Goal: Transaction & Acquisition: Purchase product/service

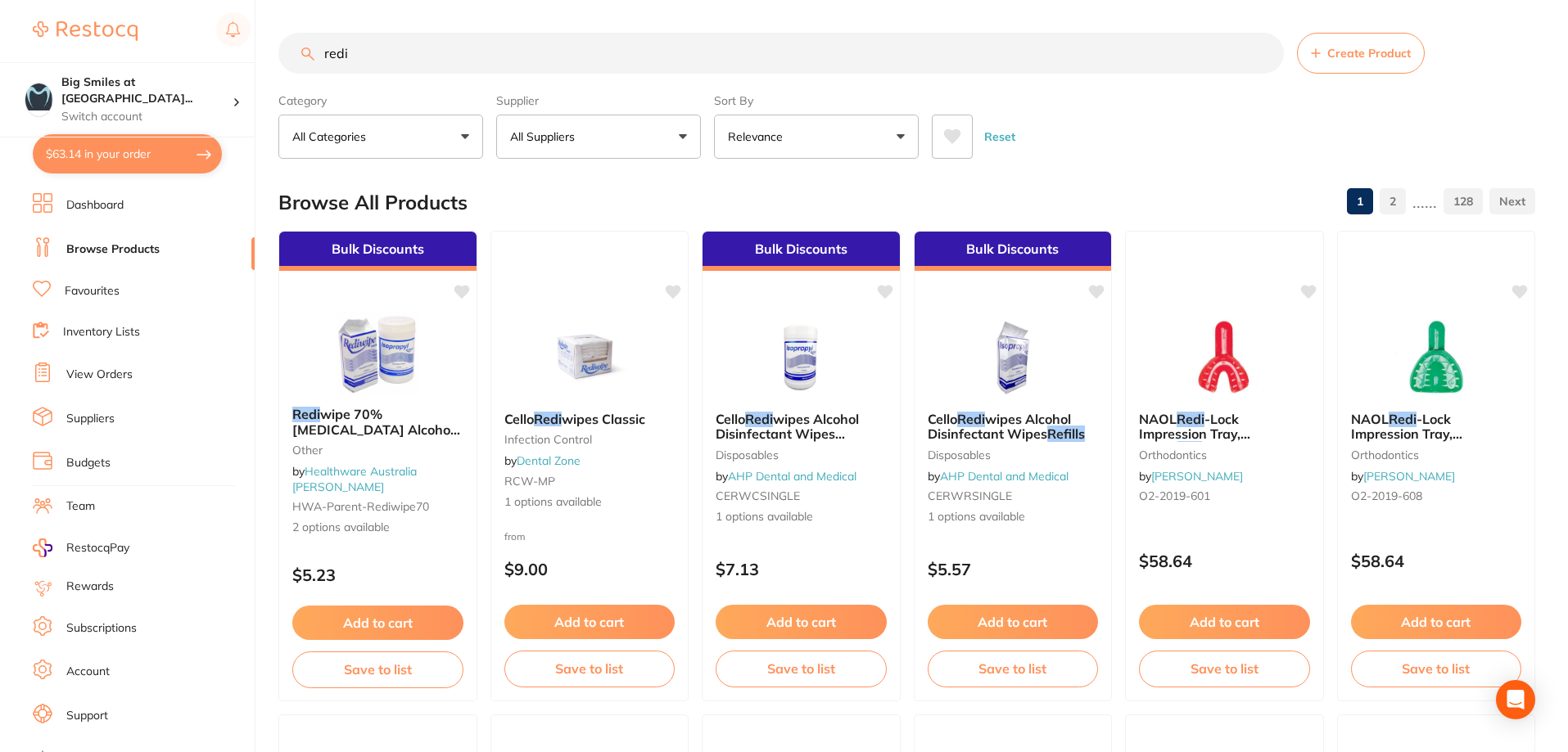
type input "redi"
click at [87, 293] on link "Favourites" at bounding box center [92, 291] width 55 height 16
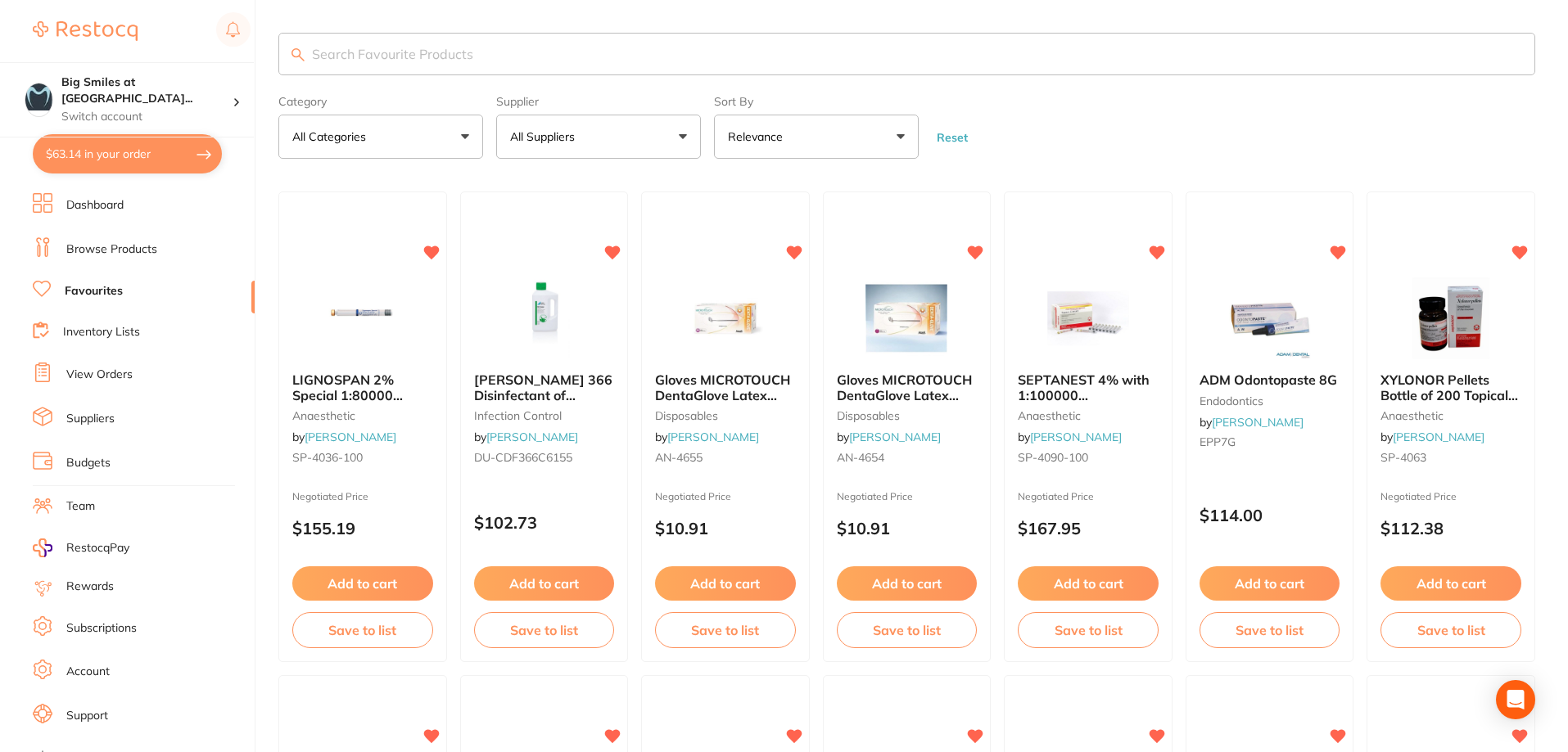
click at [367, 61] on input "search" at bounding box center [907, 54] width 1256 height 42
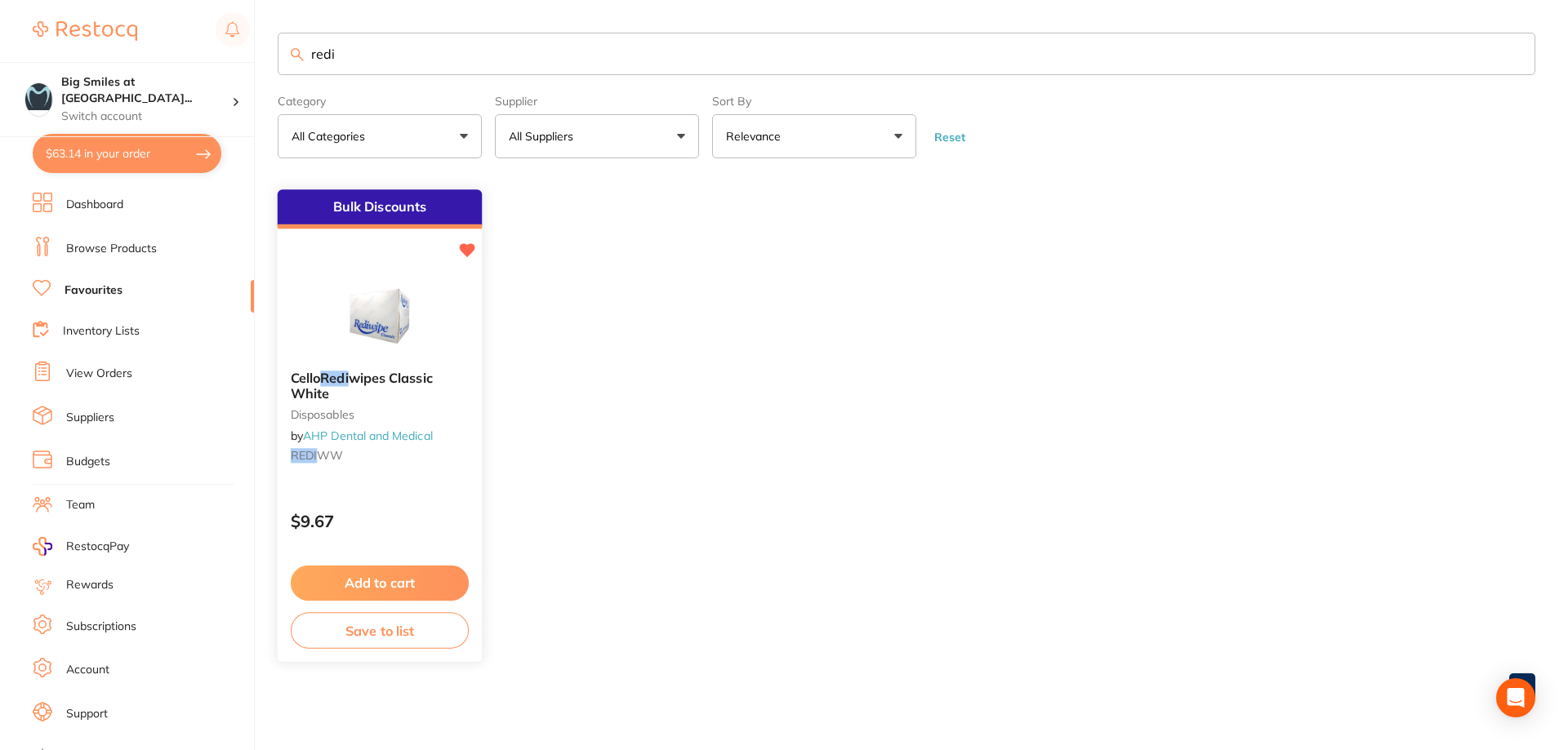
type input "redi"
click at [354, 581] on button "Add to cart" at bounding box center [380, 583] width 178 height 35
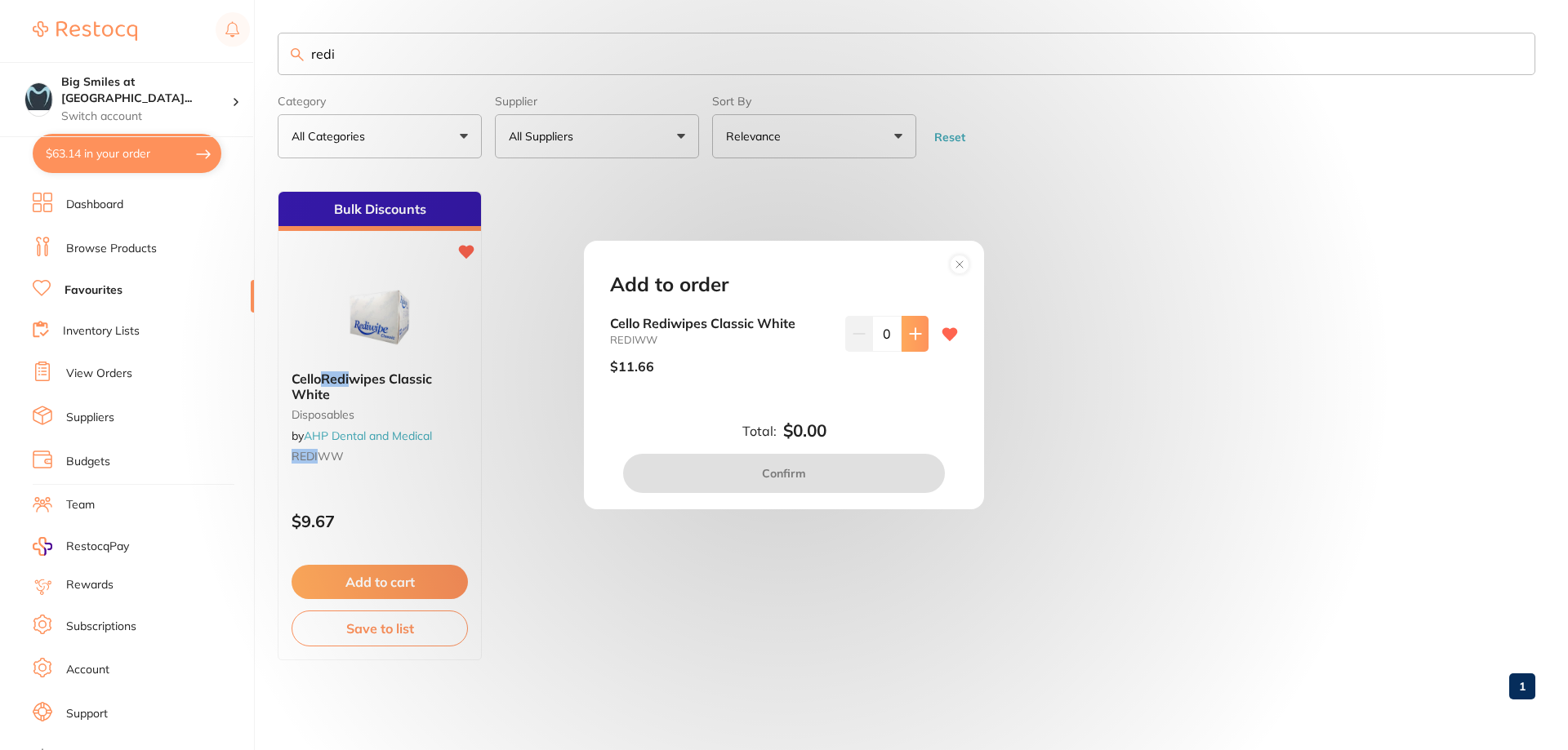
click at [914, 327] on icon at bounding box center [915, 333] width 13 height 13
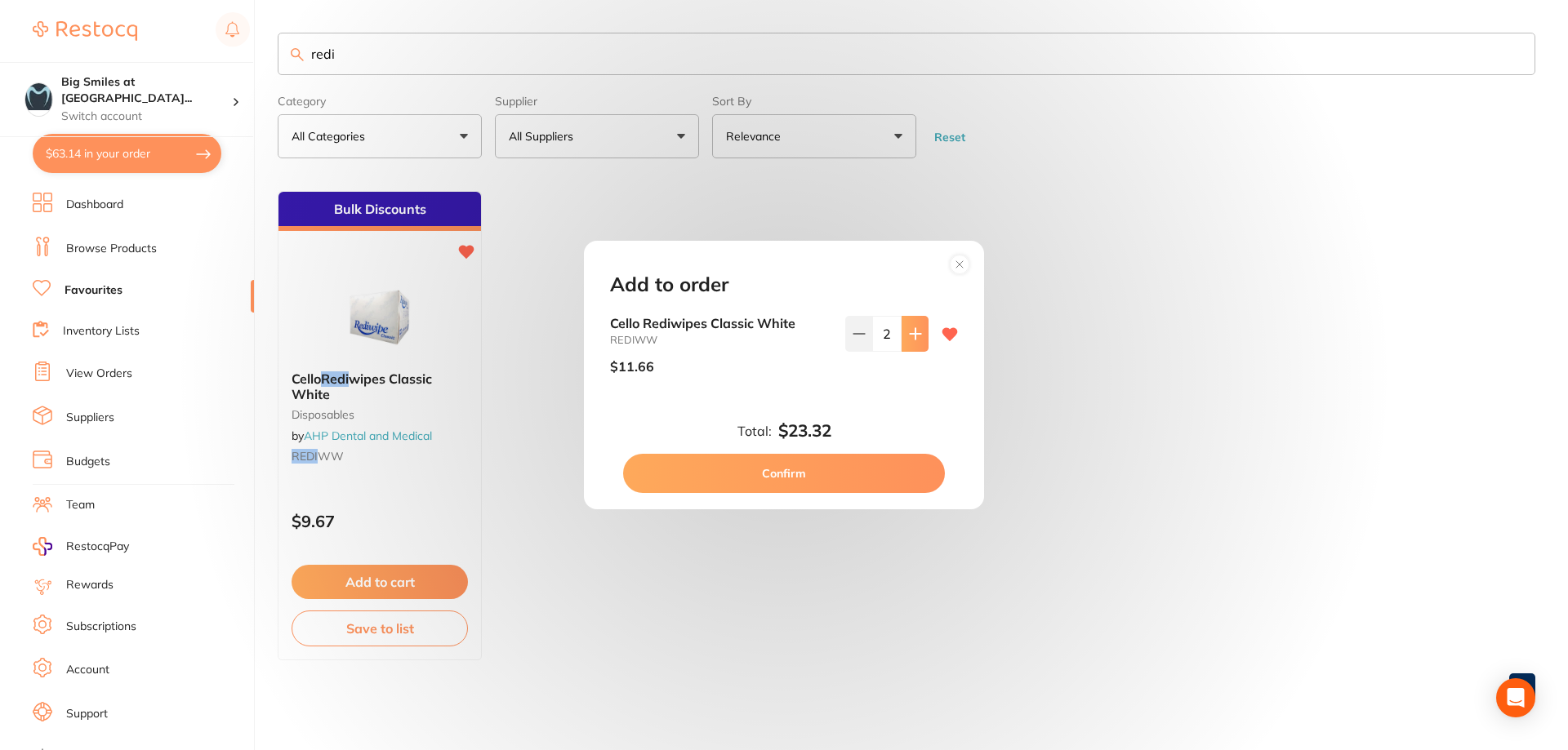
click at [914, 327] on icon at bounding box center [915, 333] width 13 height 13
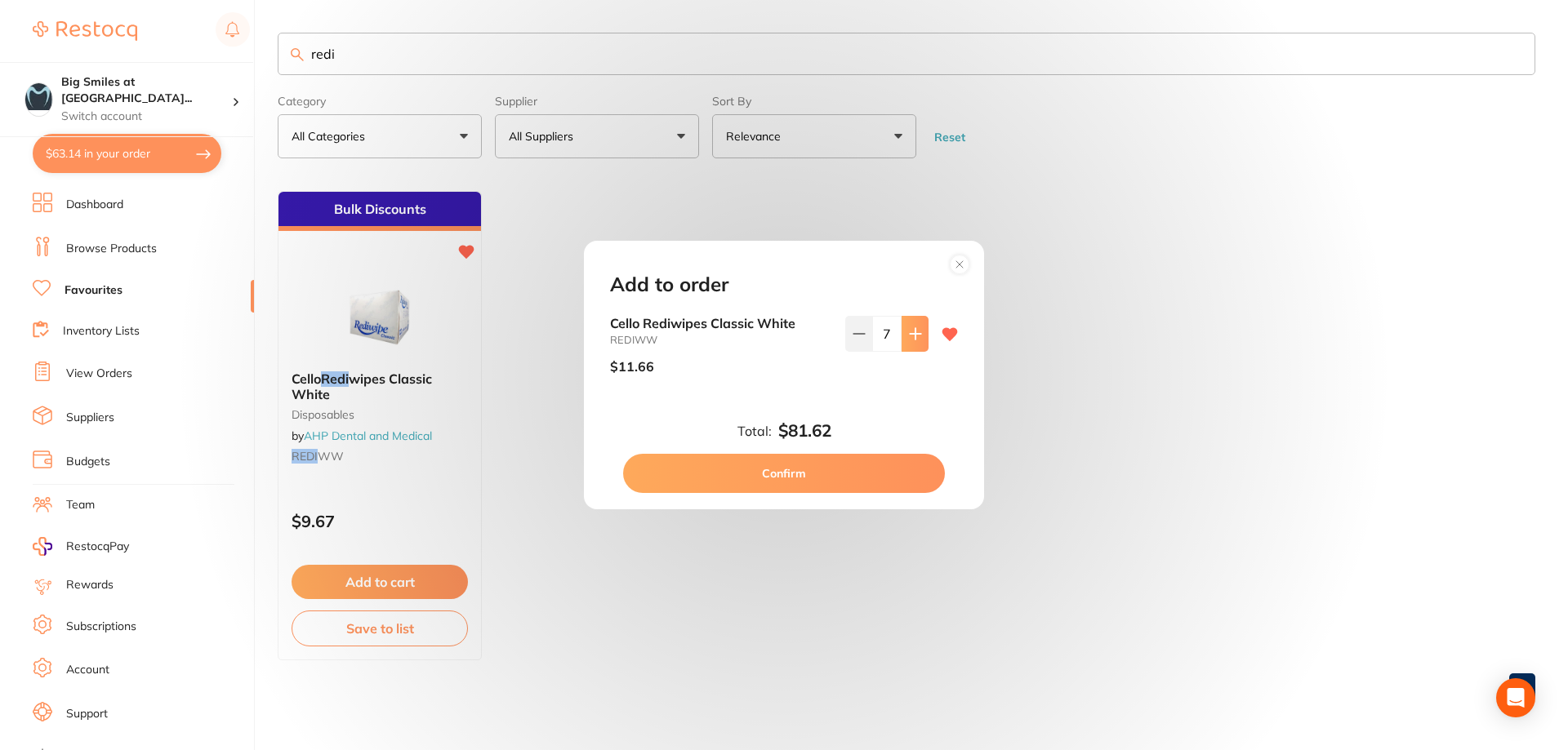
click at [914, 327] on icon at bounding box center [915, 333] width 13 height 13
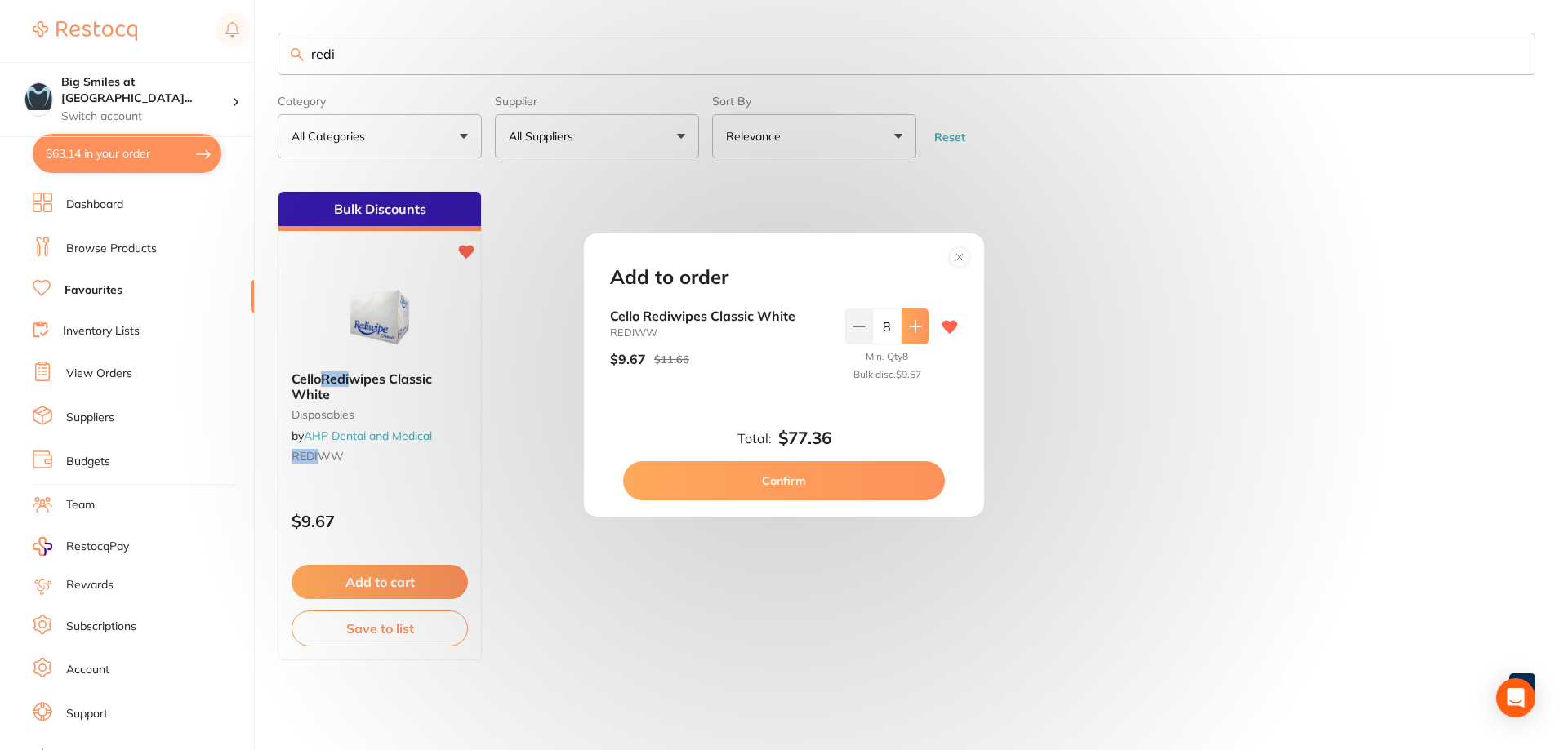
click at [914, 326] on icon at bounding box center [915, 326] width 10 height 10
type input "10"
click at [824, 487] on button "Confirm" at bounding box center [784, 481] width 322 height 39
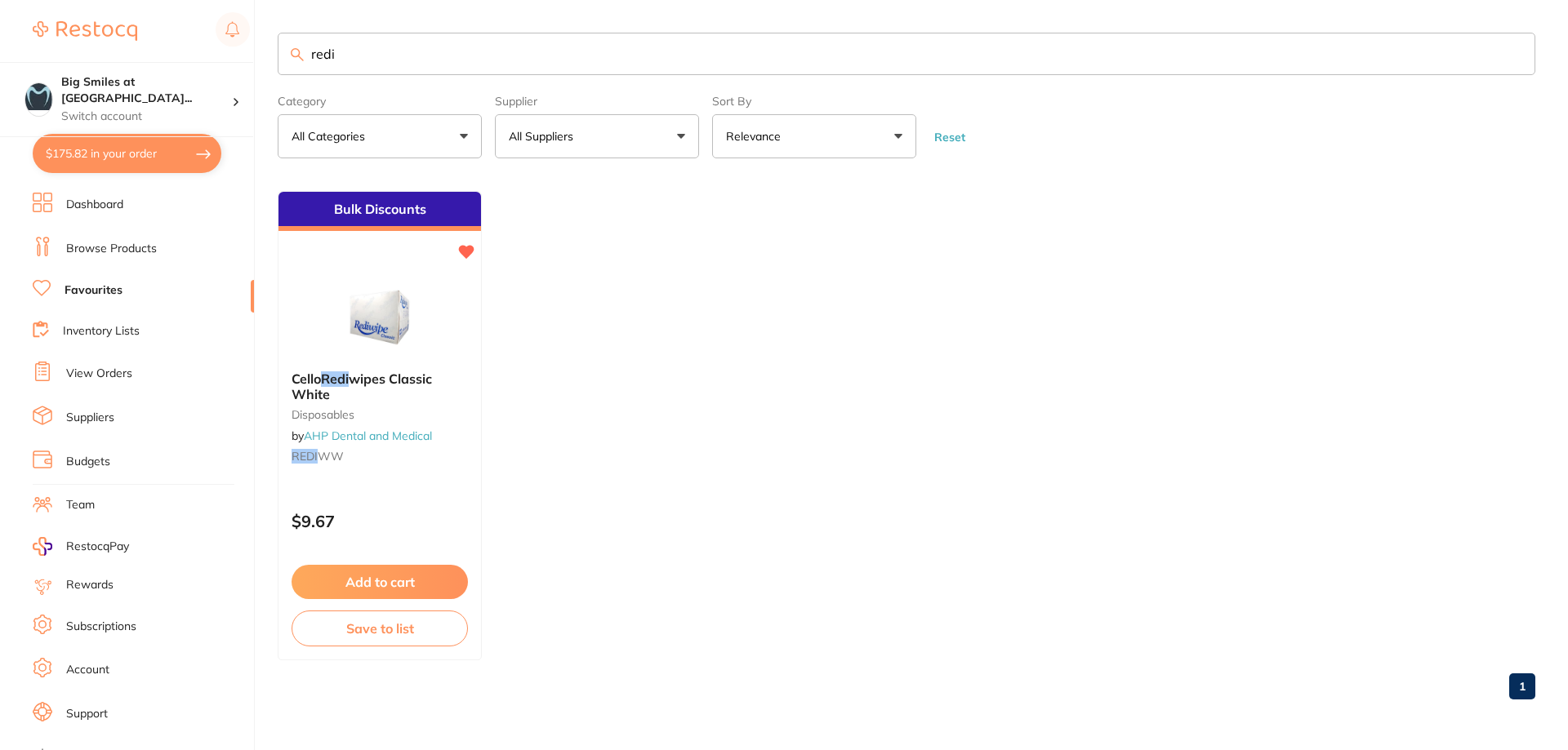
click at [43, 150] on button "$175.82 in your order" at bounding box center [127, 153] width 189 height 39
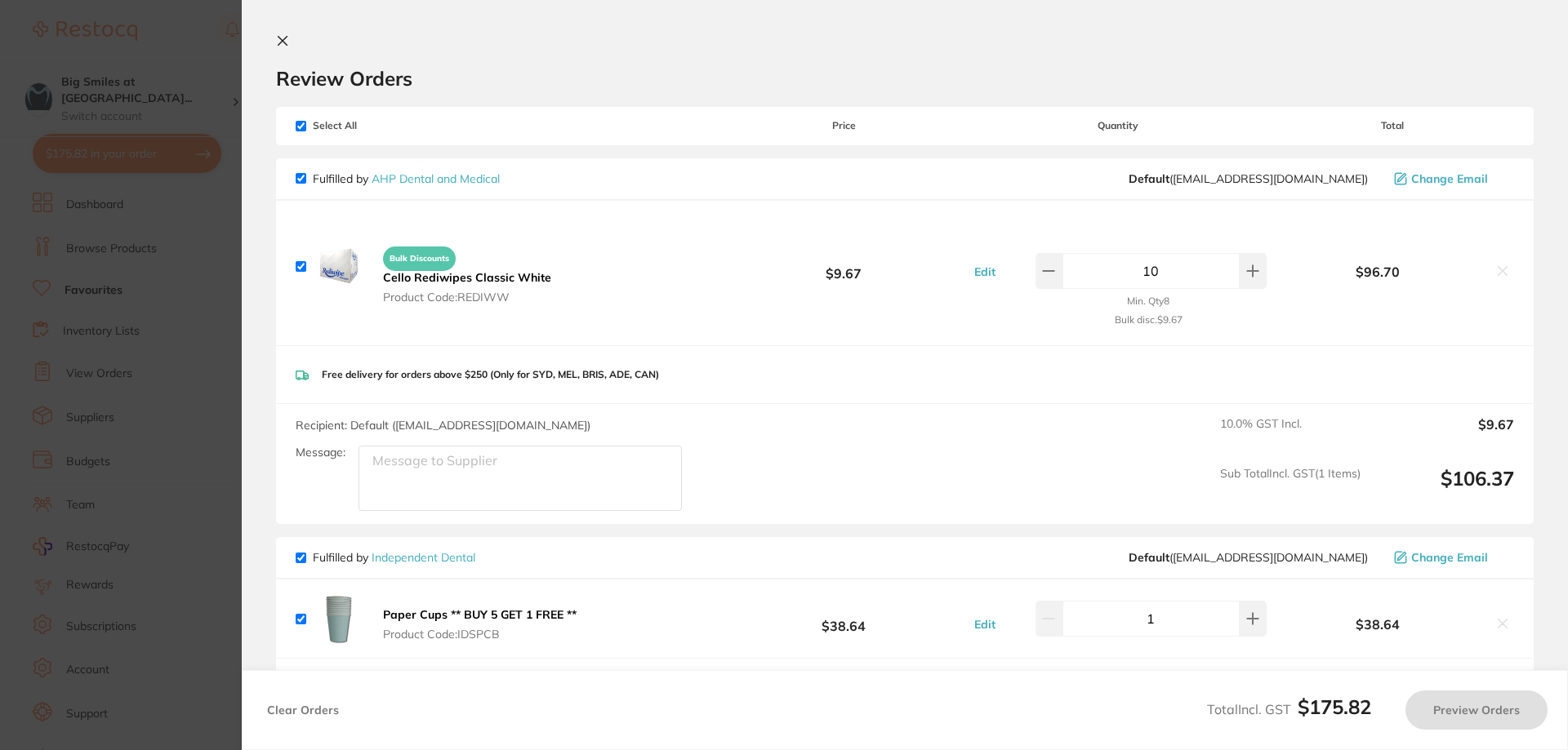
checkbox input "true"
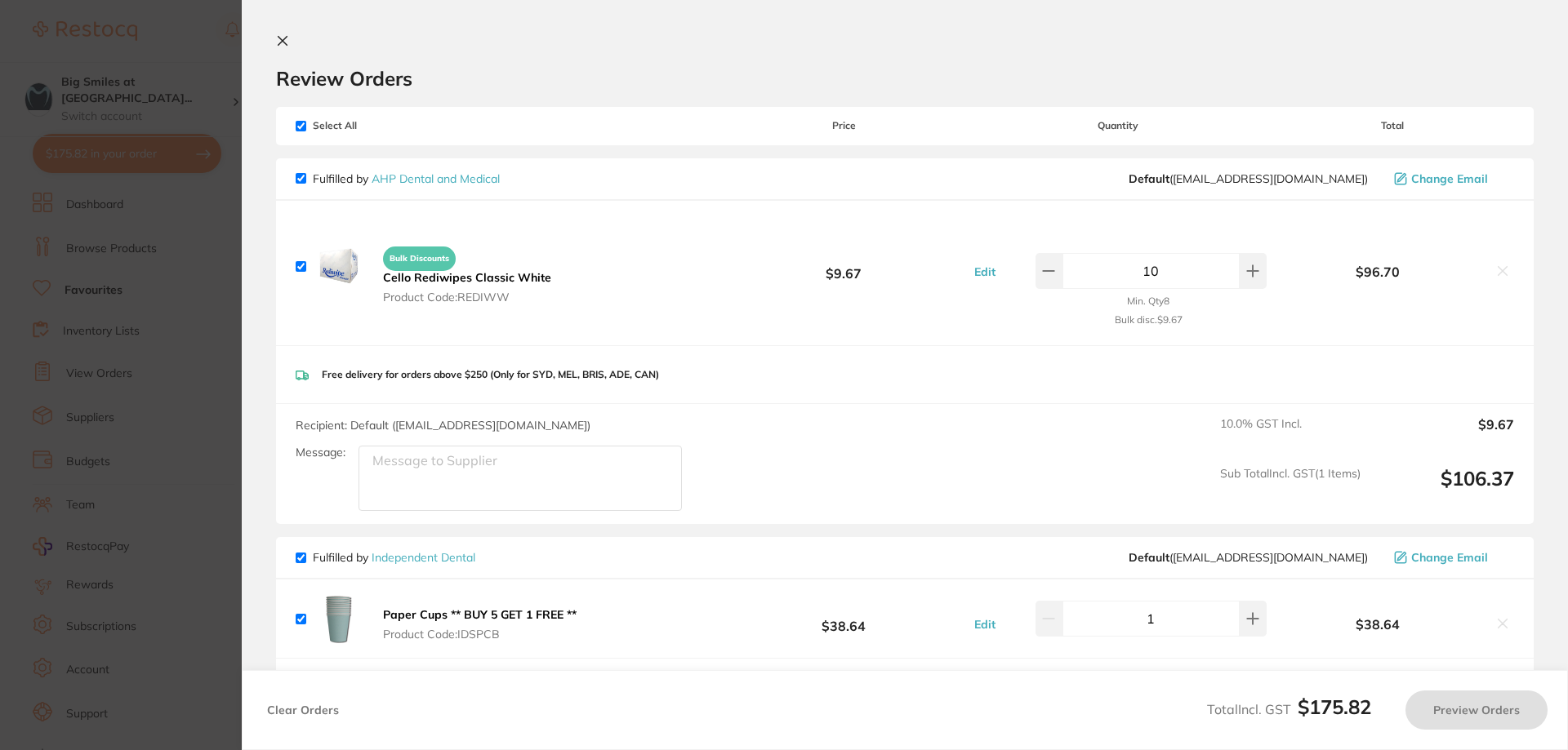
checkbox input "true"
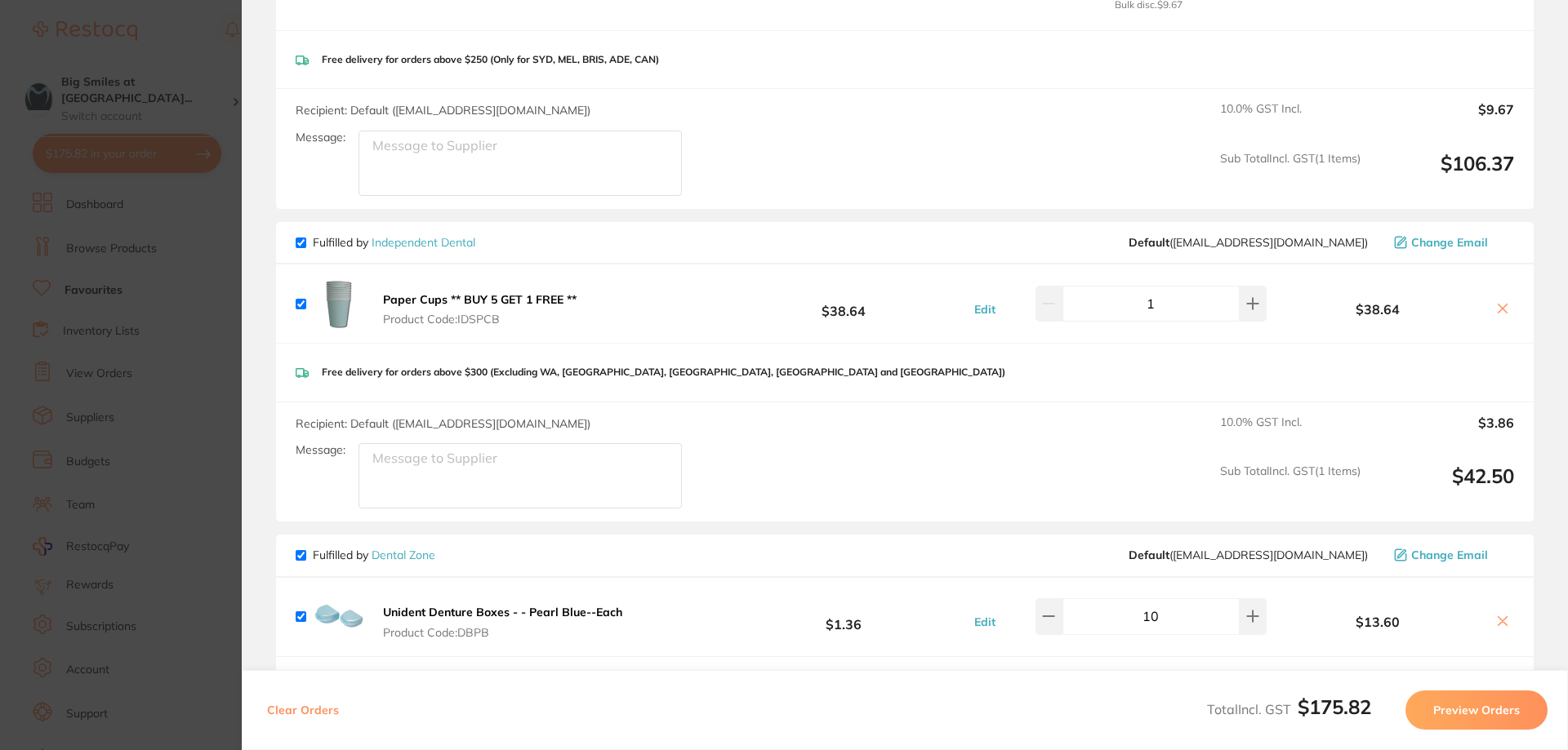
scroll to position [326, 0]
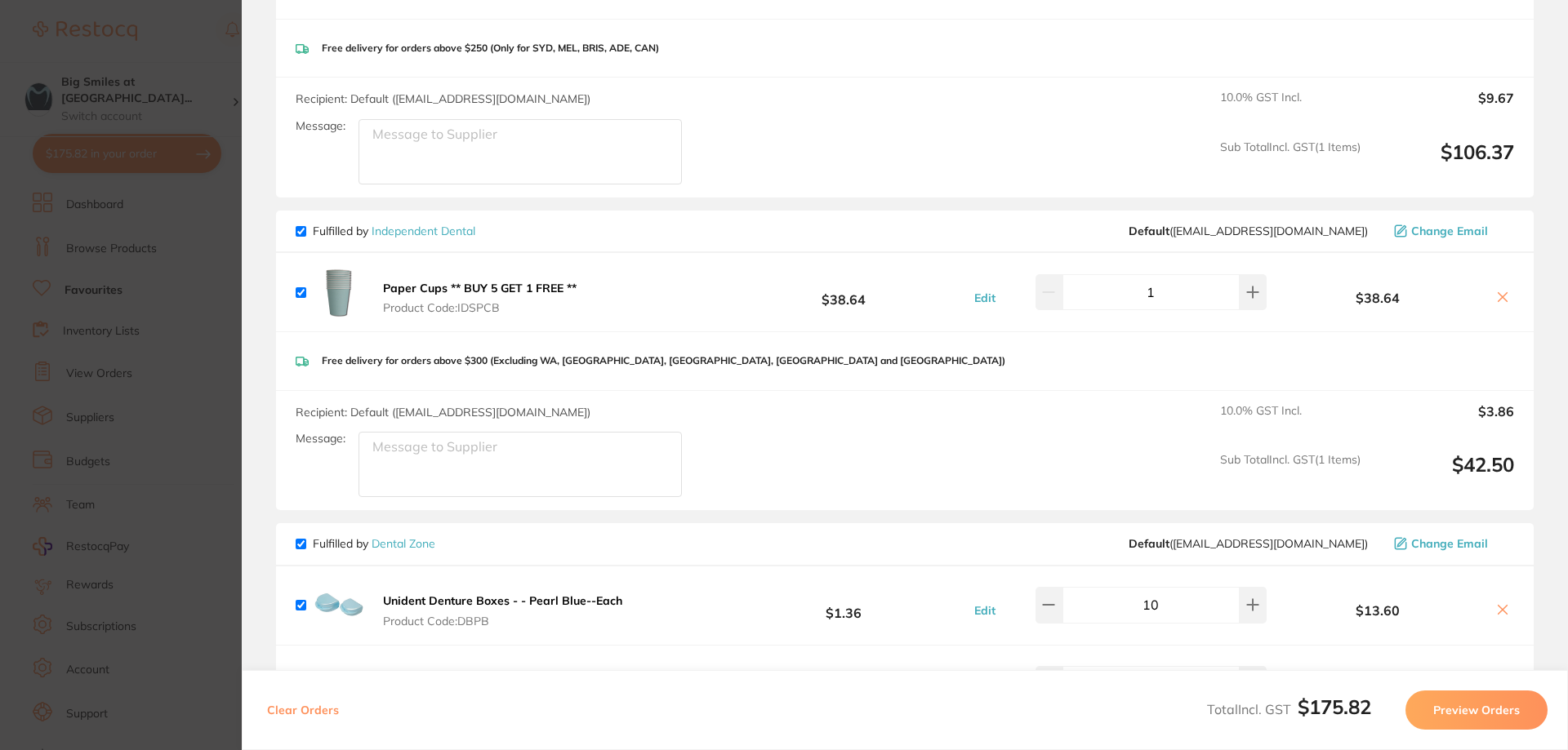
click at [1496, 298] on icon at bounding box center [1502, 297] width 13 height 13
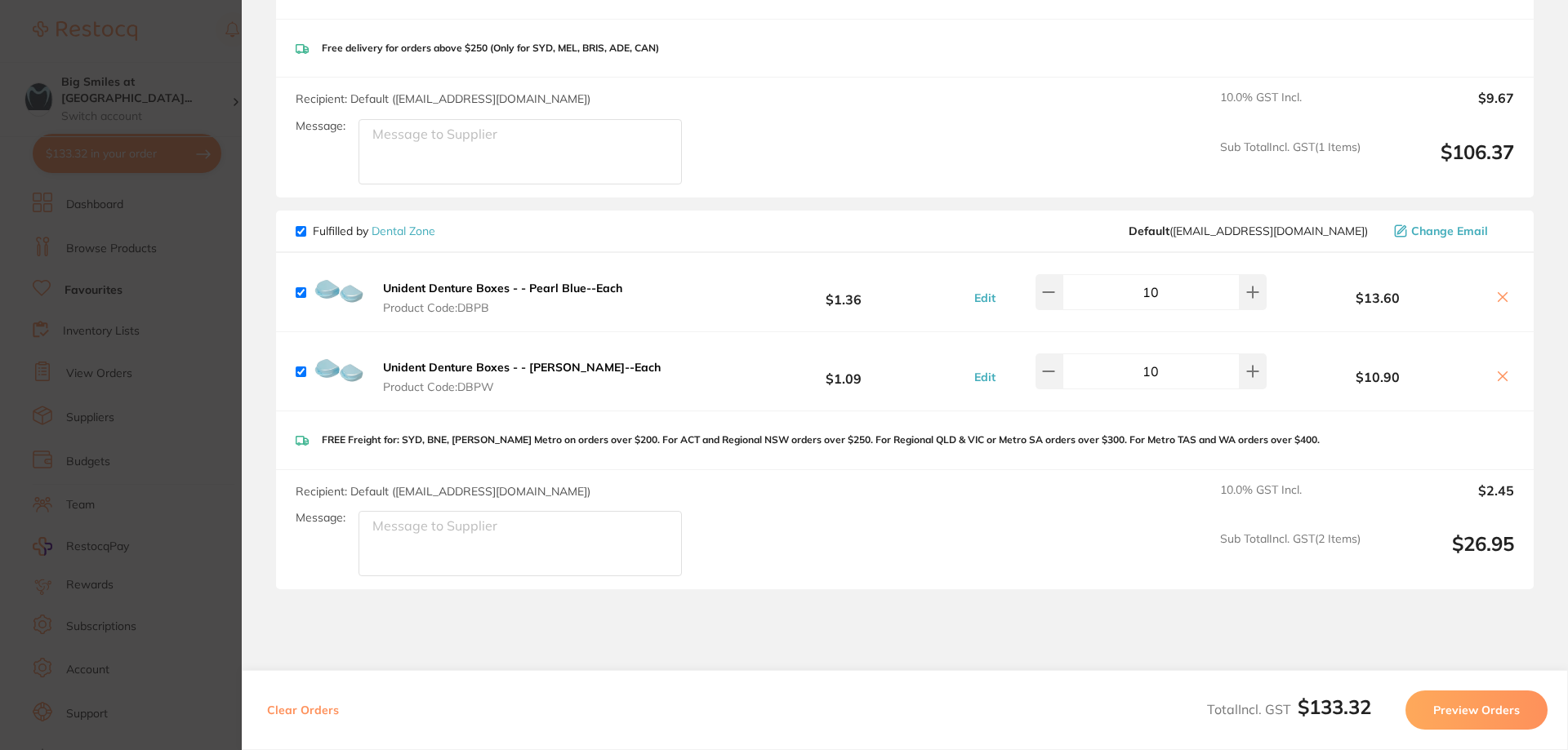
click at [1505, 290] on button at bounding box center [1502, 299] width 22 height 17
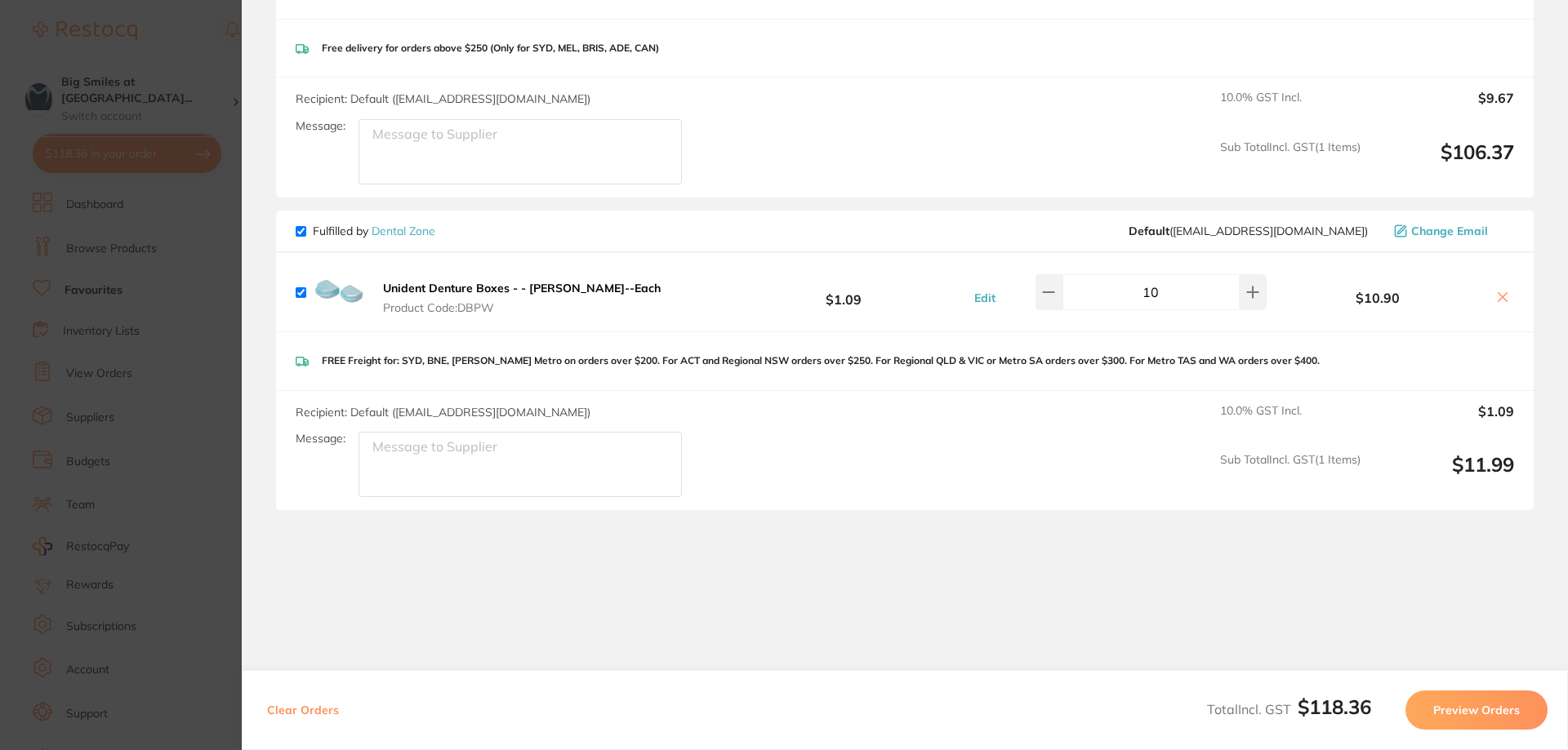
click at [1504, 290] on button at bounding box center [1502, 299] width 22 height 17
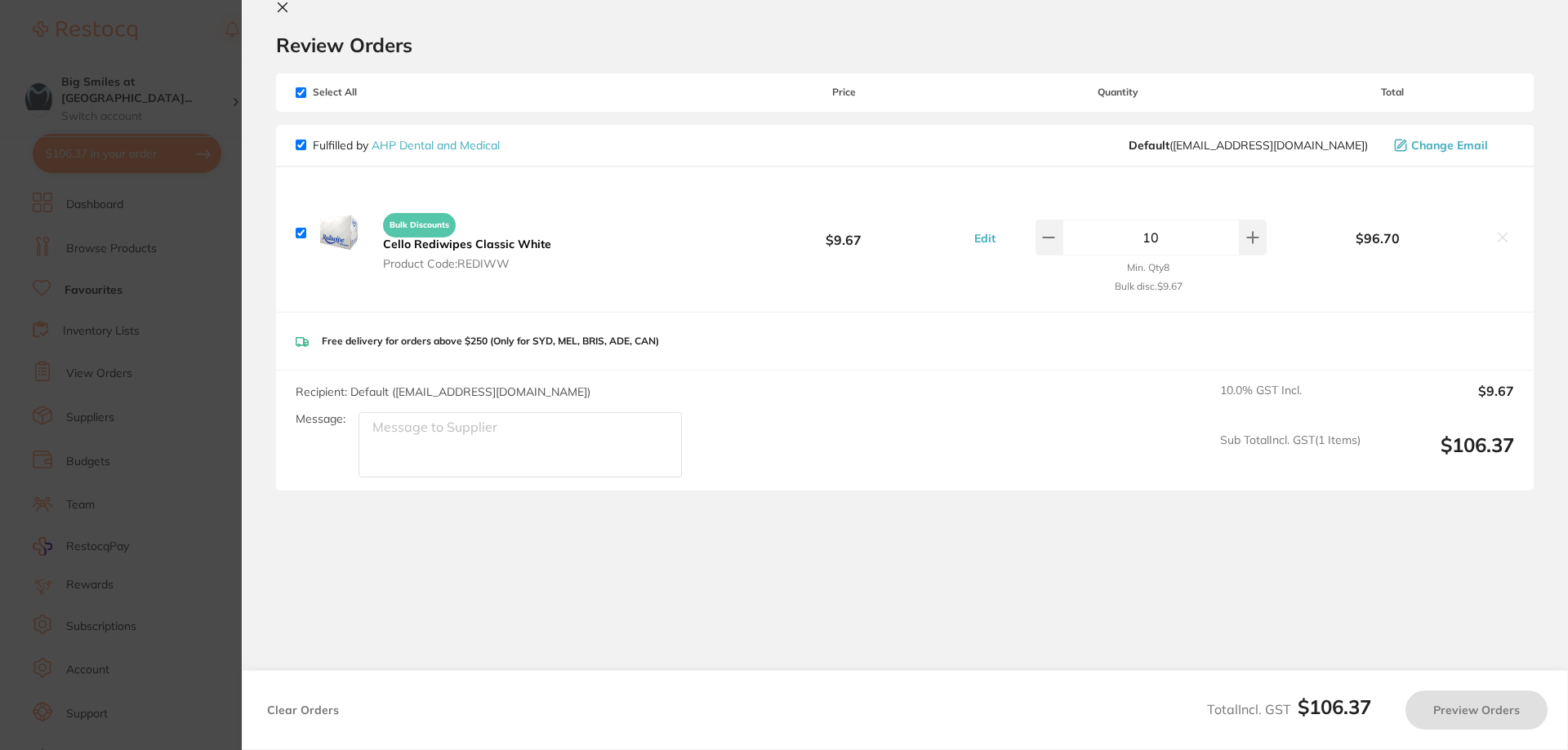
checkbox input "true"
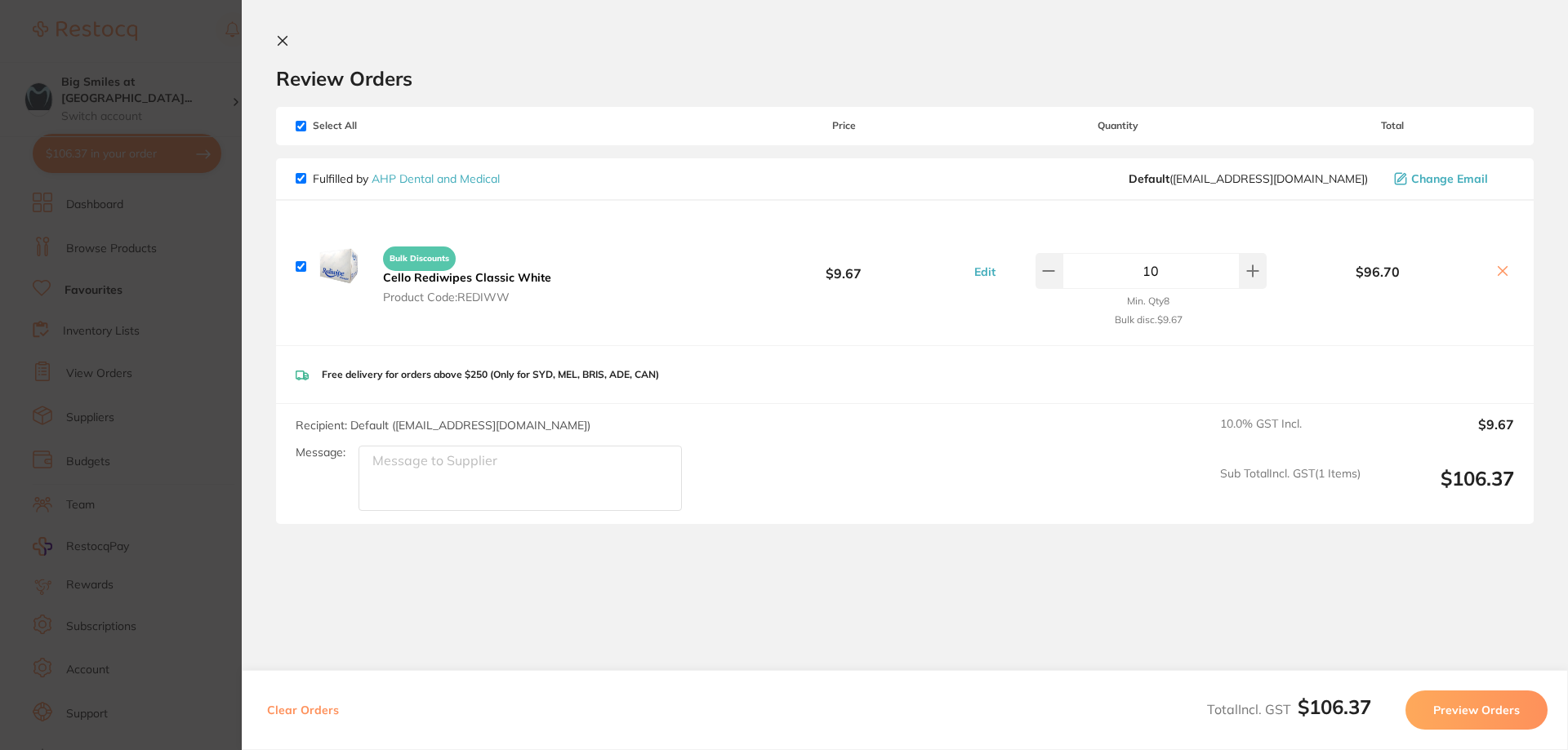
click at [280, 41] on icon at bounding box center [282, 41] width 13 height 13
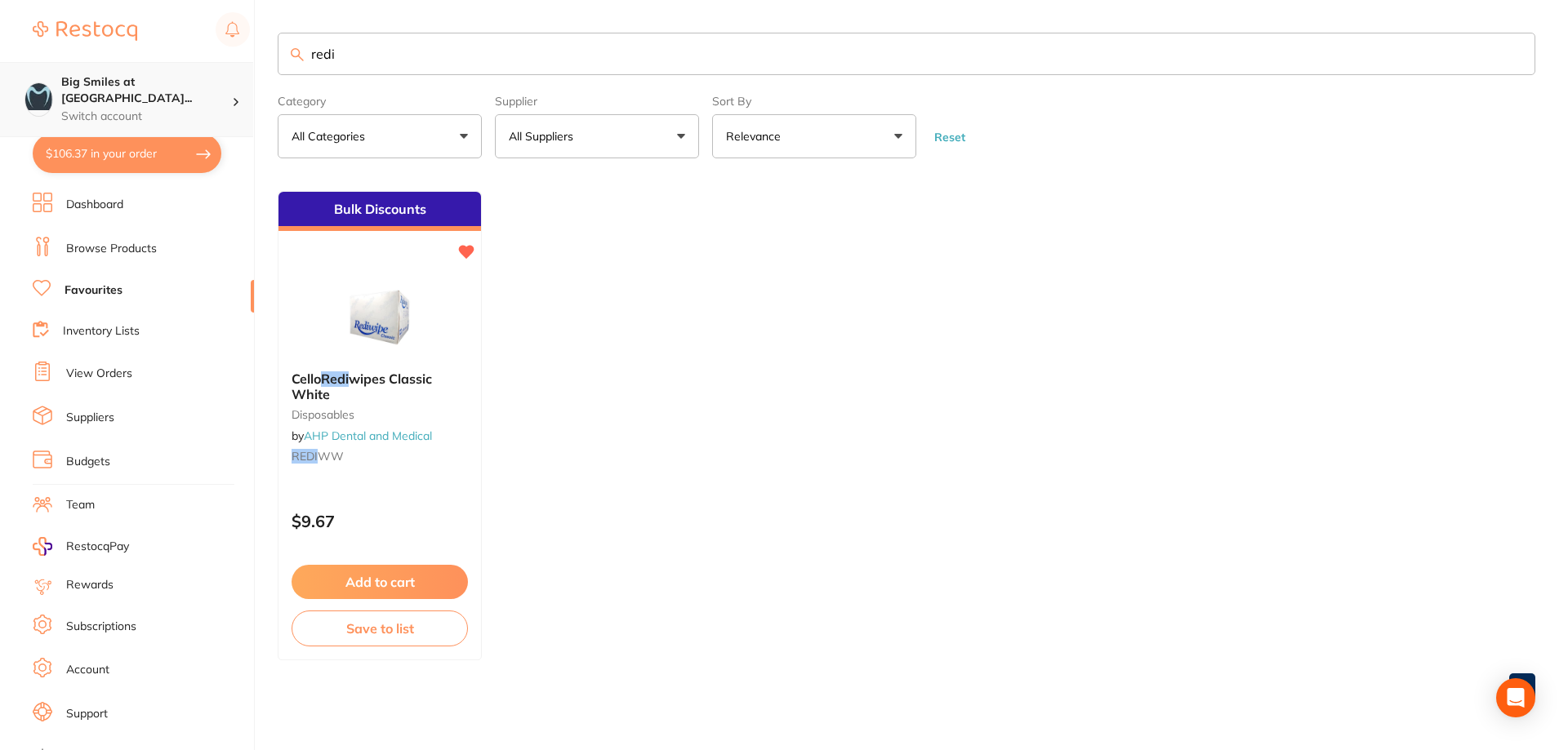
drag, startPoint x: 346, startPoint y: 55, endPoint x: 218, endPoint y: 63, distance: 128.2
click at [218, 63] on div "$106.37 Big Smiles at [GEOGRAPHIC_DATA]... Switch account Big Smiles at [GEOGRA…" at bounding box center [784, 375] width 1568 height 750
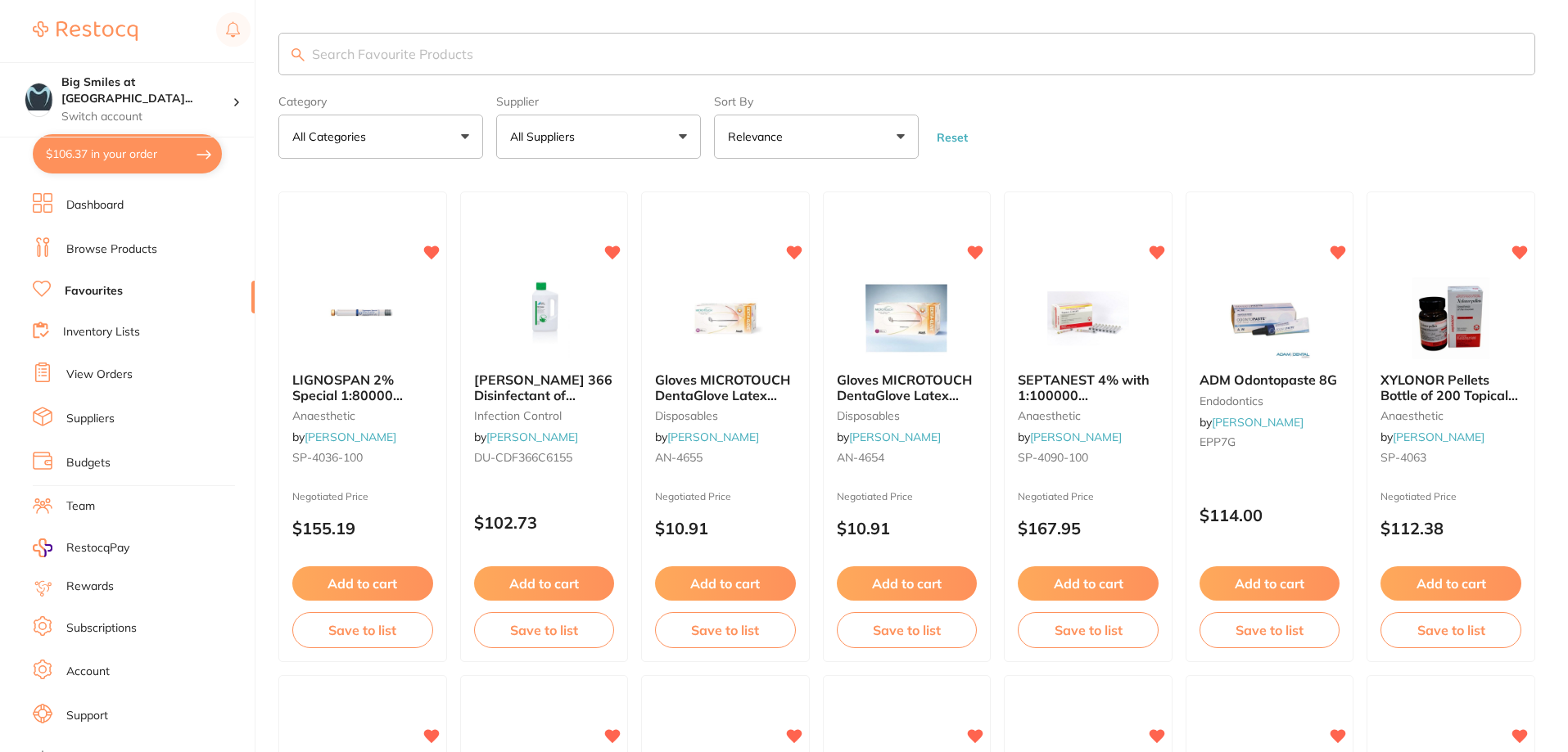
click at [689, 134] on button "All Suppliers" at bounding box center [598, 136] width 205 height 44
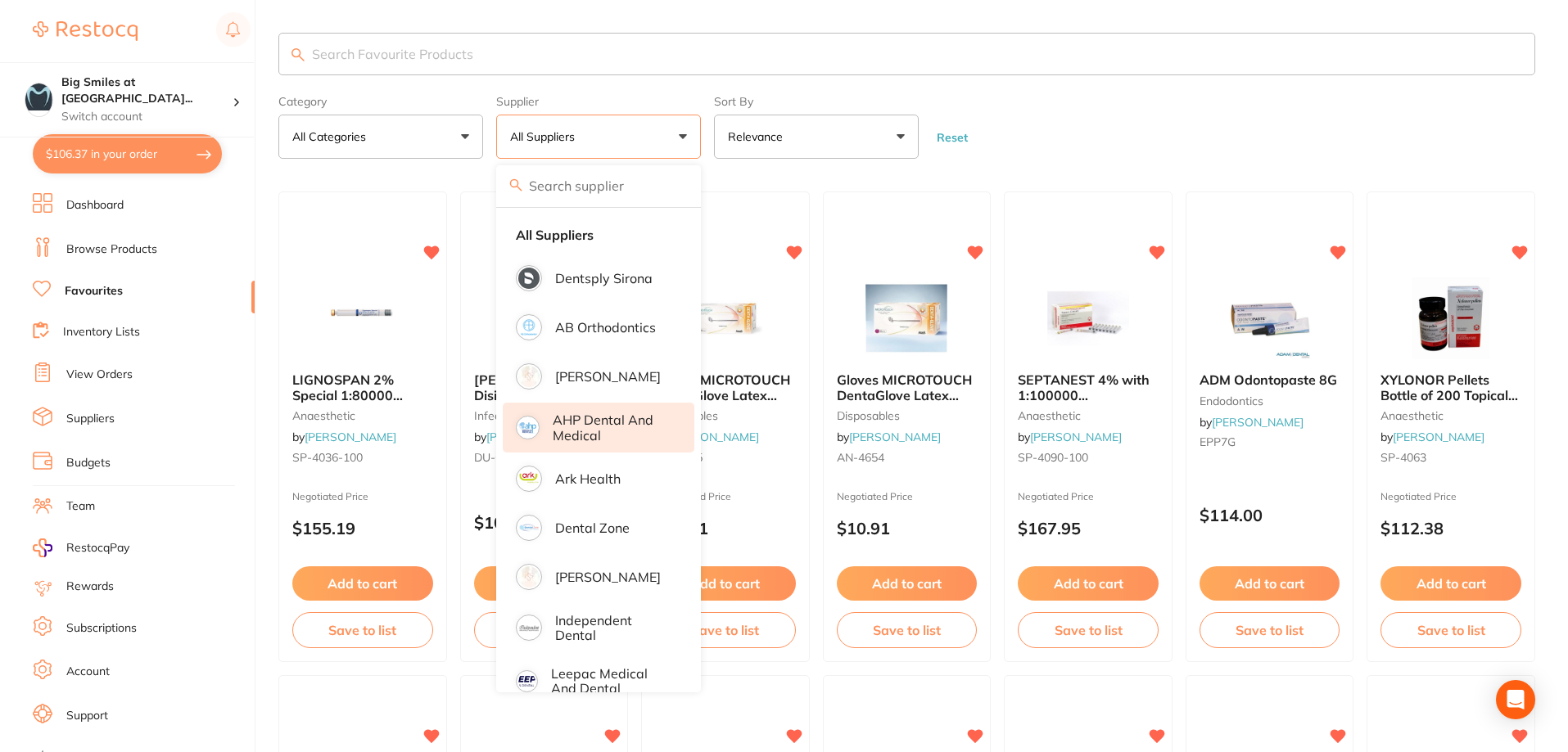
click at [594, 425] on p "AHP Dental and Medical" at bounding box center [612, 427] width 119 height 30
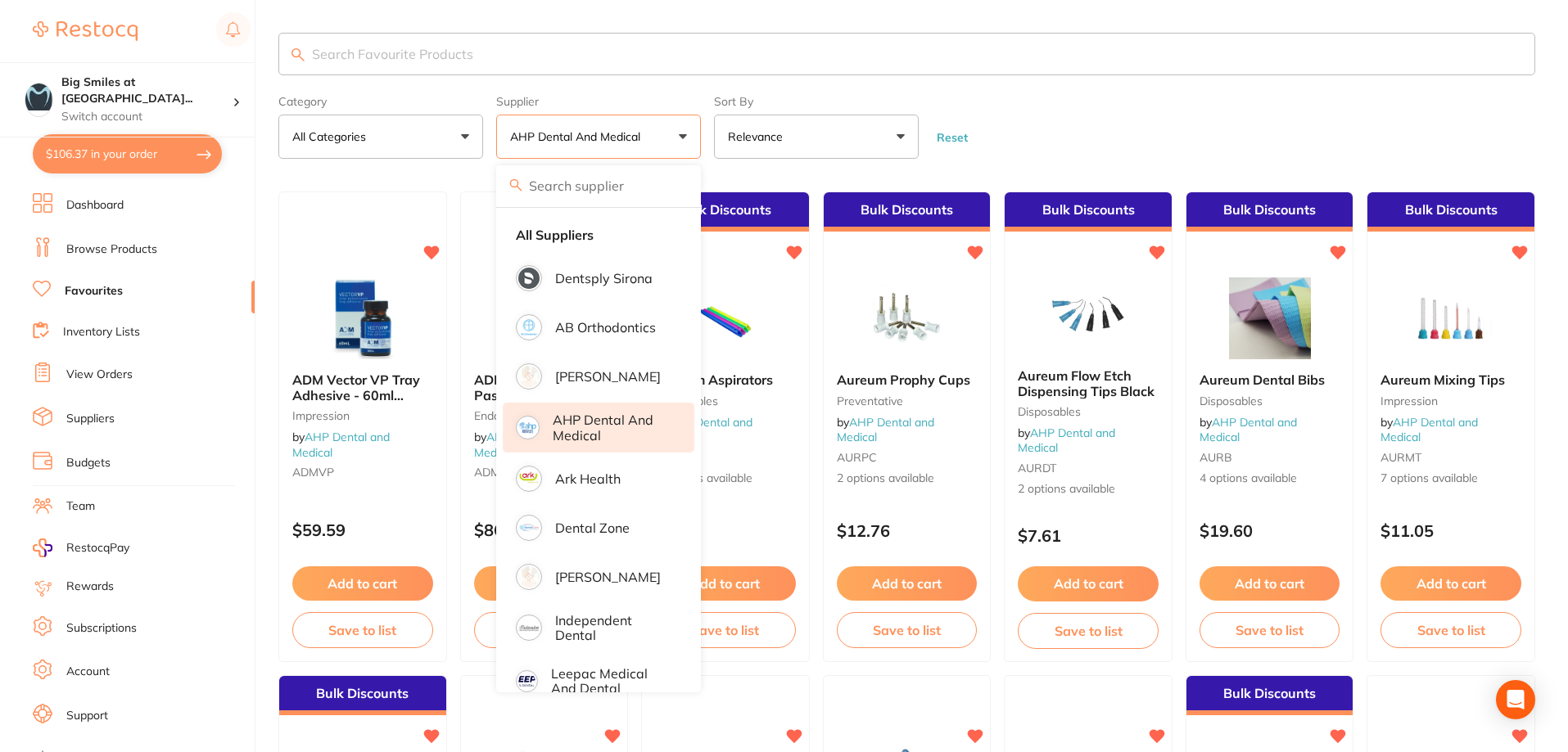
click at [1173, 149] on form "Category All Categories All Categories anaesthetic articulating crown & bridge …" at bounding box center [907, 123] width 1256 height 70
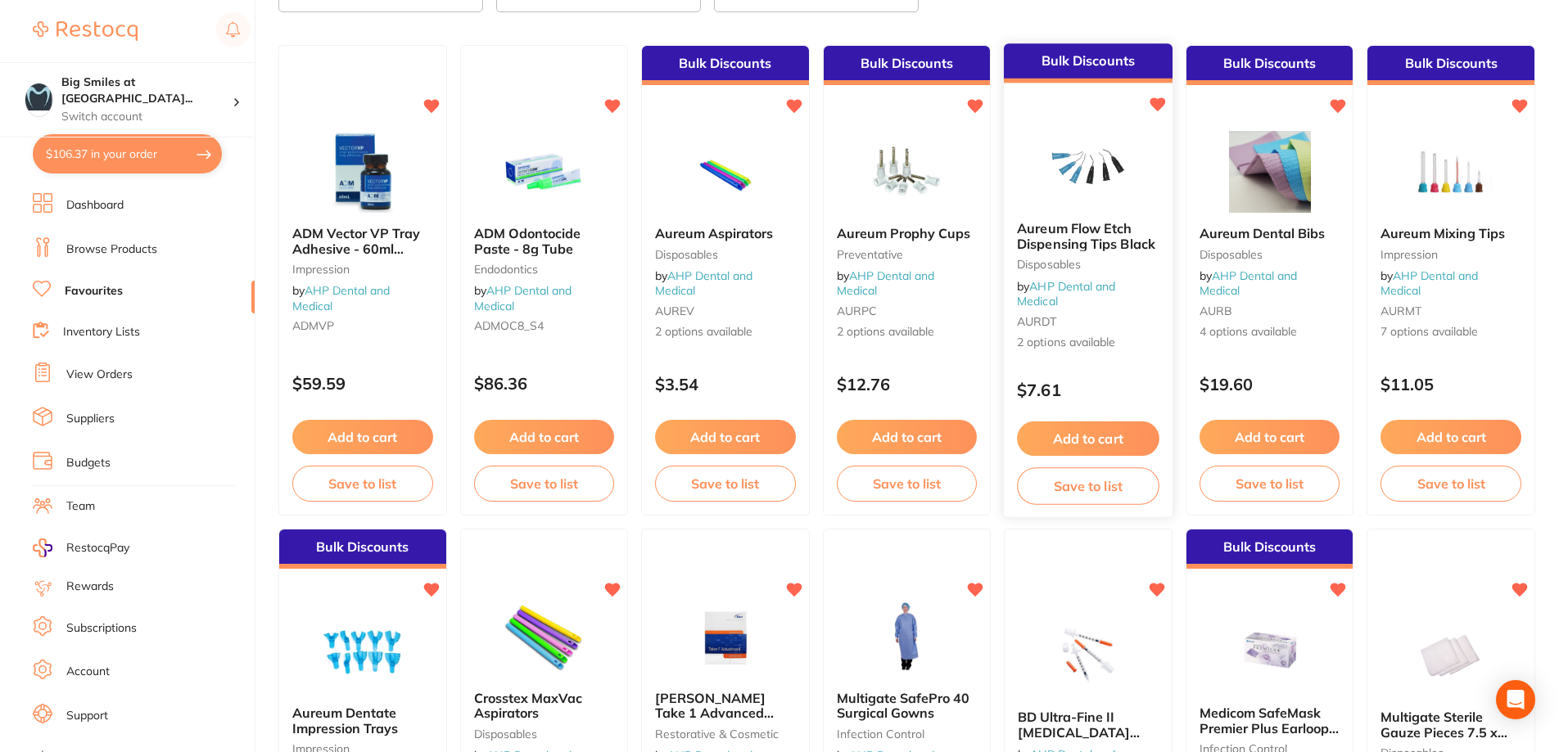
scroll to position [409, 0]
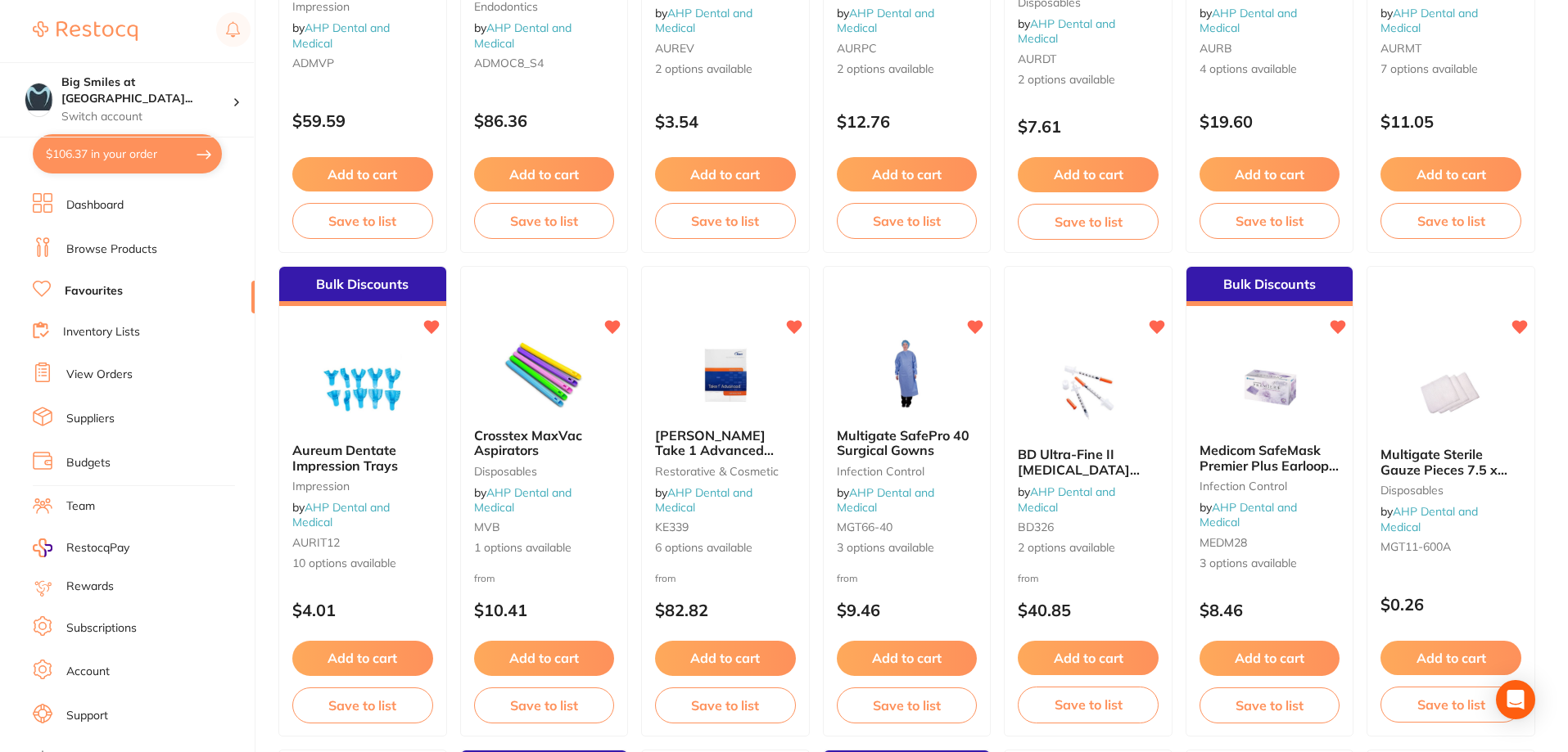
click at [118, 169] on button "$106.37 in your order" at bounding box center [127, 153] width 190 height 39
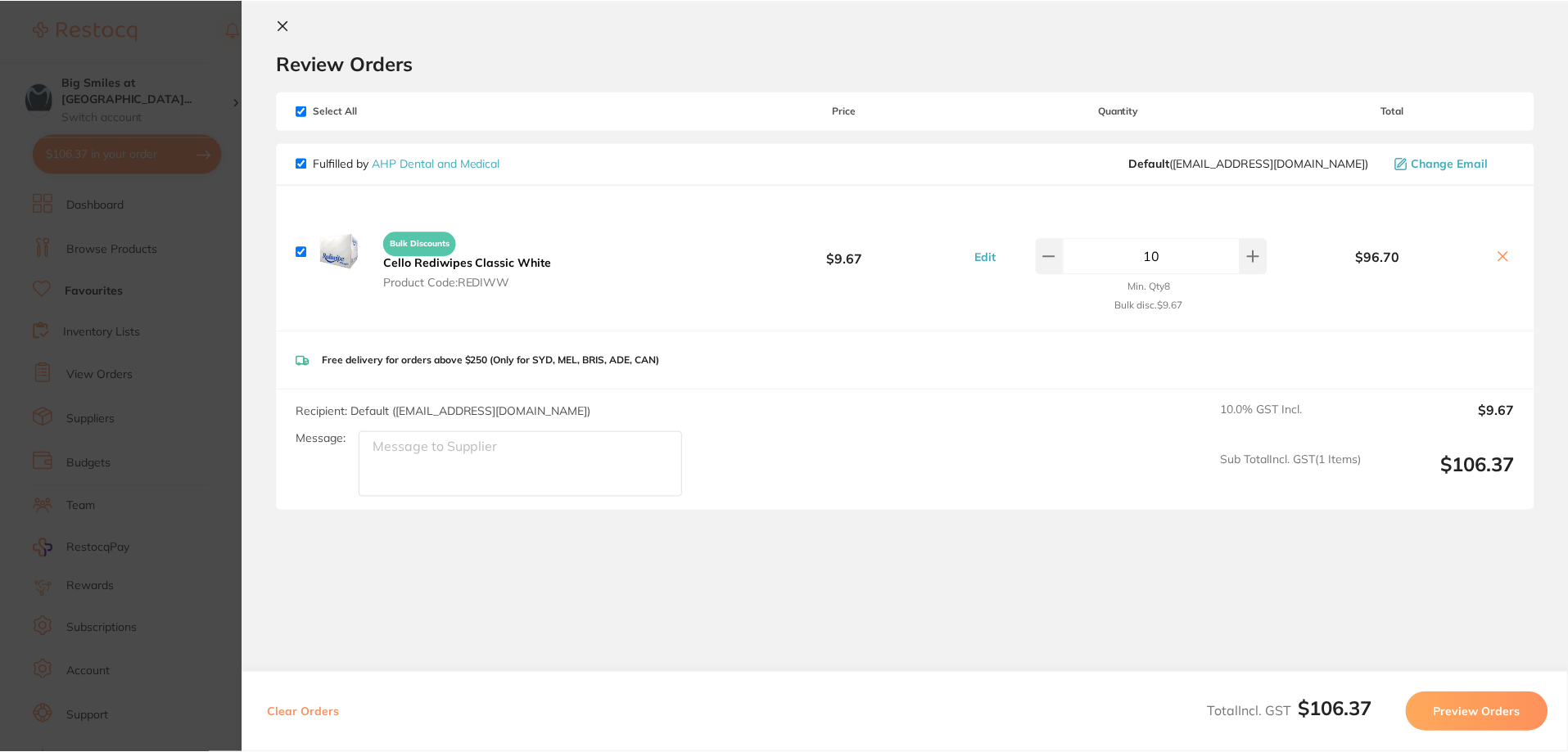
scroll to position [0, 0]
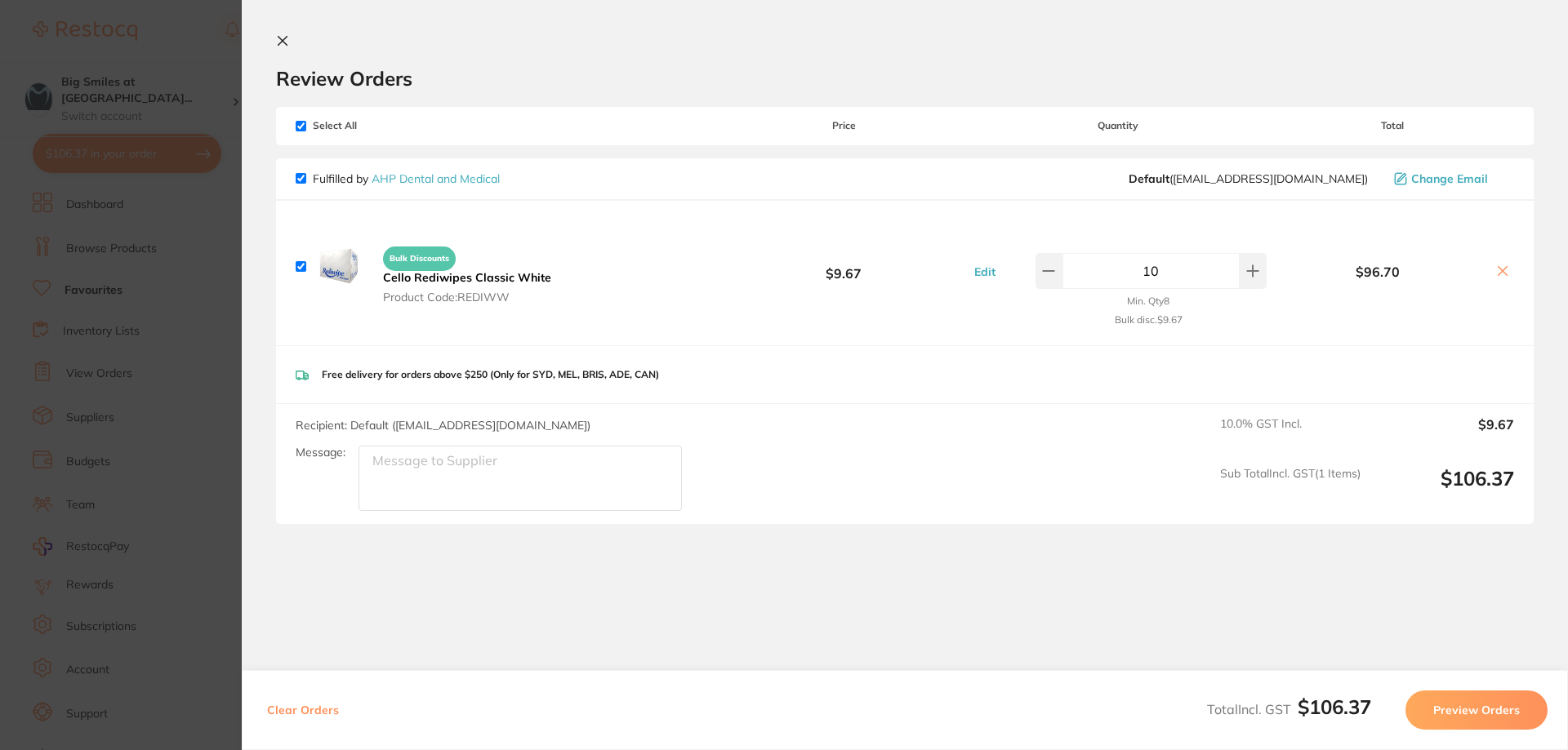
click at [1438, 707] on button "Preview Orders" at bounding box center [1476, 709] width 142 height 39
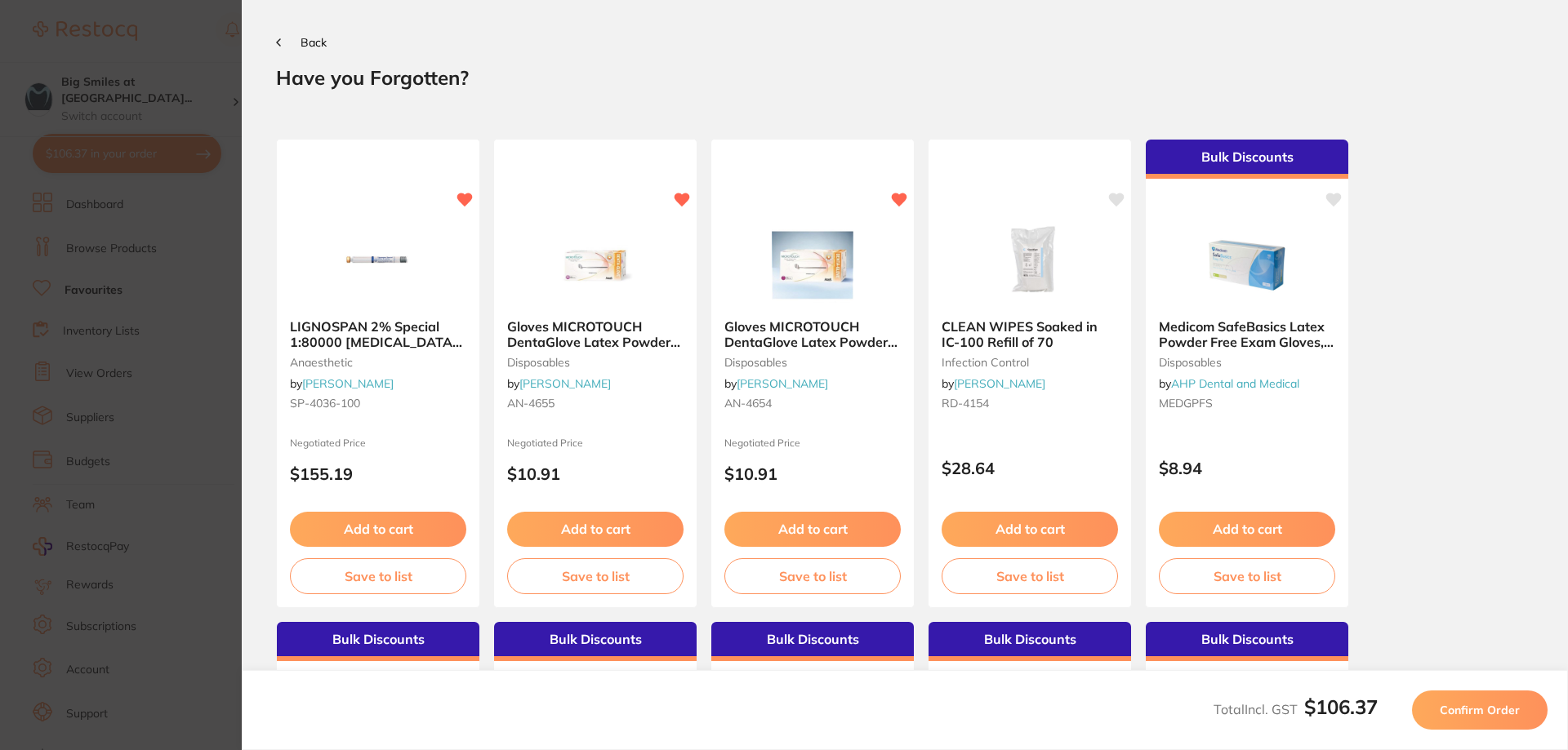
click at [1438, 708] on button "Confirm Order" at bounding box center [1480, 709] width 136 height 39
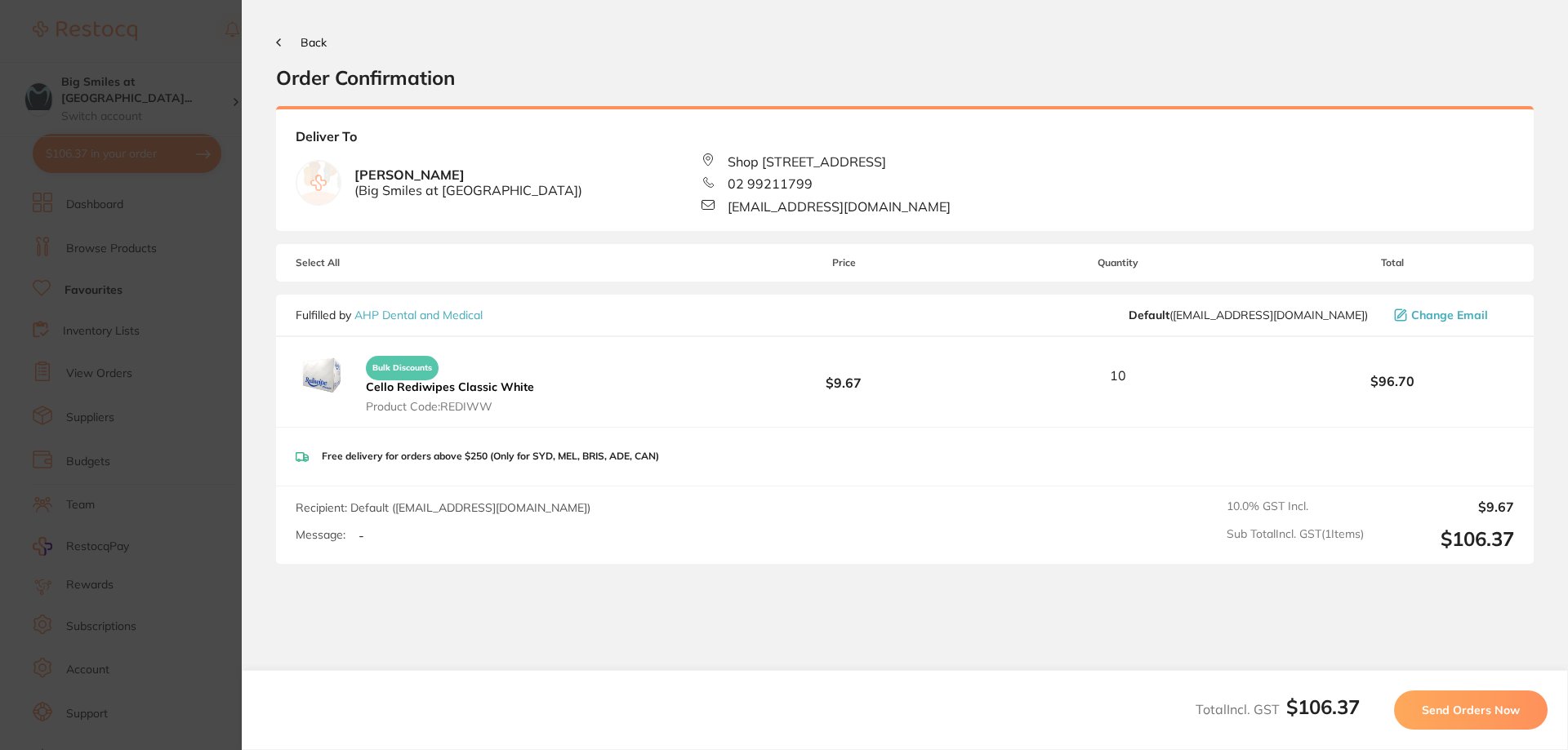
click at [1430, 703] on span "Send Orders Now" at bounding box center [1471, 710] width 98 height 15
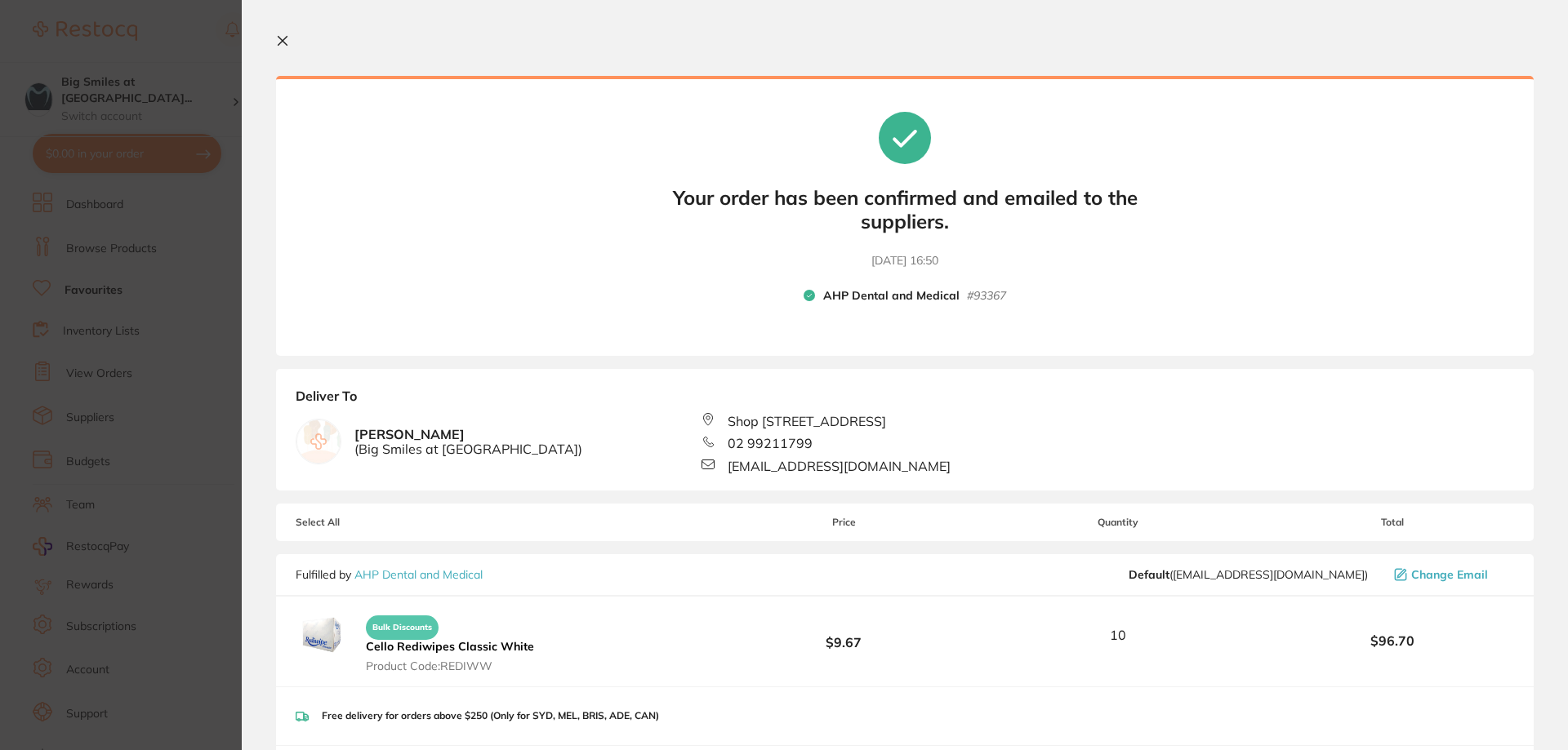
click at [288, 35] on icon at bounding box center [282, 41] width 13 height 13
